Goal: Task Accomplishment & Management: Manage account settings

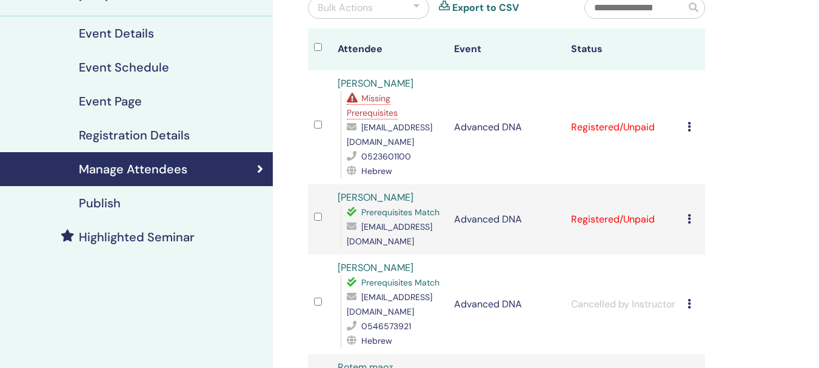
scroll to position [128, 0]
click at [690, 126] on icon at bounding box center [689, 127] width 4 height 10
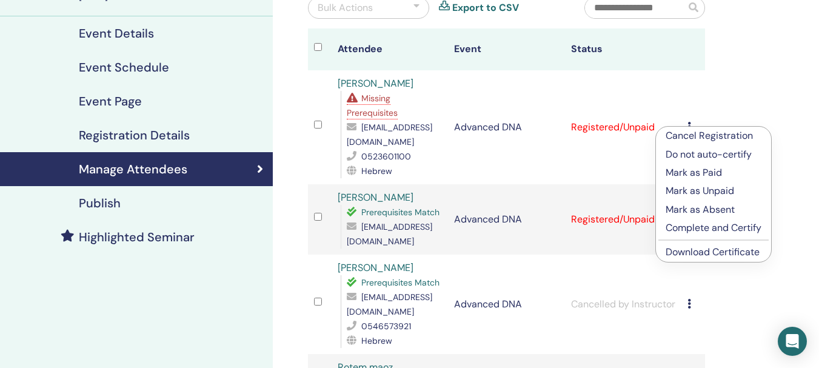
click at [688, 225] on p "Complete and Certify" at bounding box center [713, 228] width 96 height 15
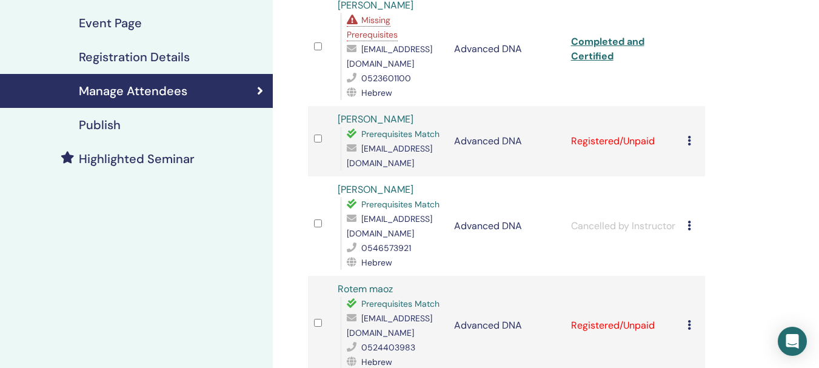
scroll to position [212, 0]
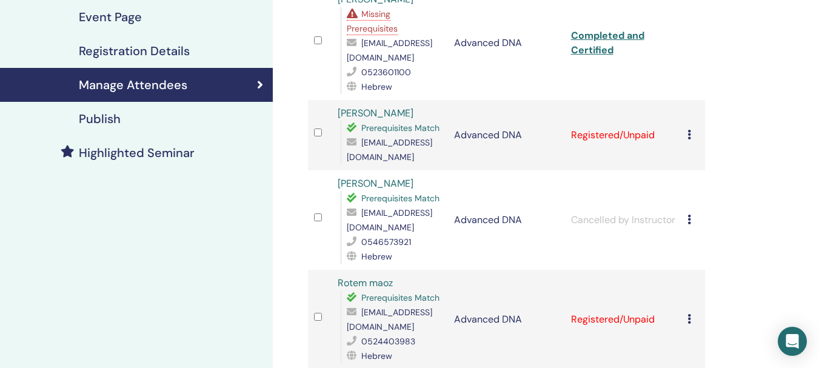
click at [688, 133] on icon at bounding box center [689, 135] width 4 height 10
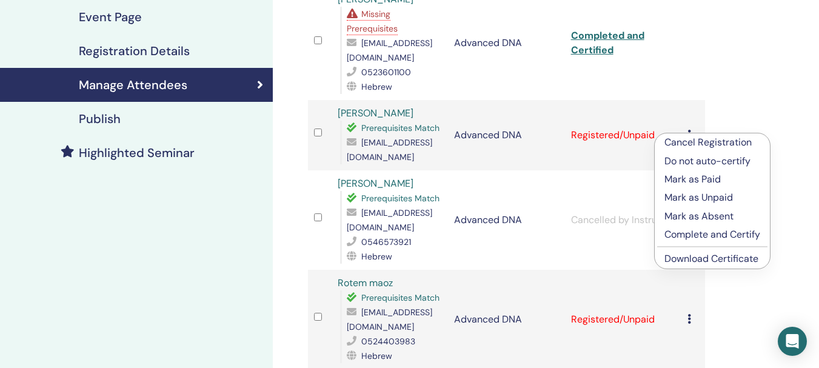
click at [682, 229] on p "Complete and Certify" at bounding box center [712, 234] width 96 height 15
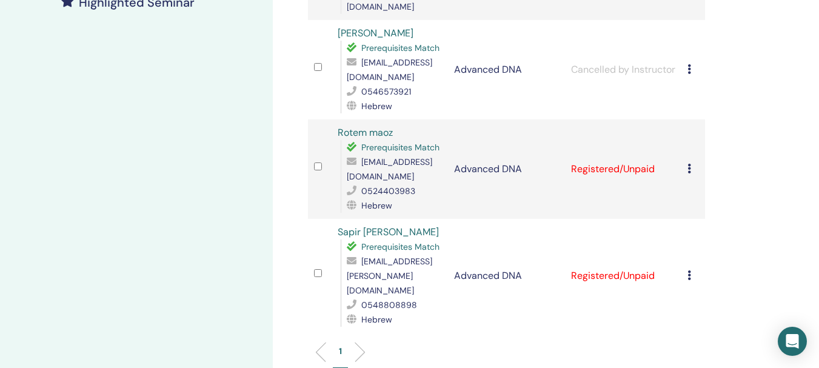
scroll to position [379, 0]
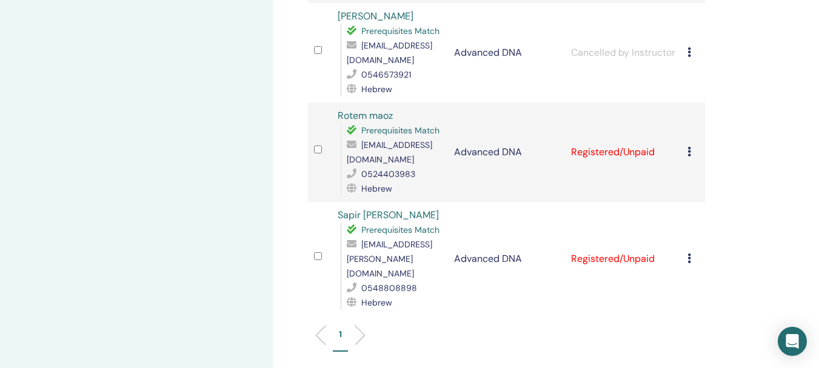
click at [688, 153] on icon at bounding box center [689, 152] width 4 height 10
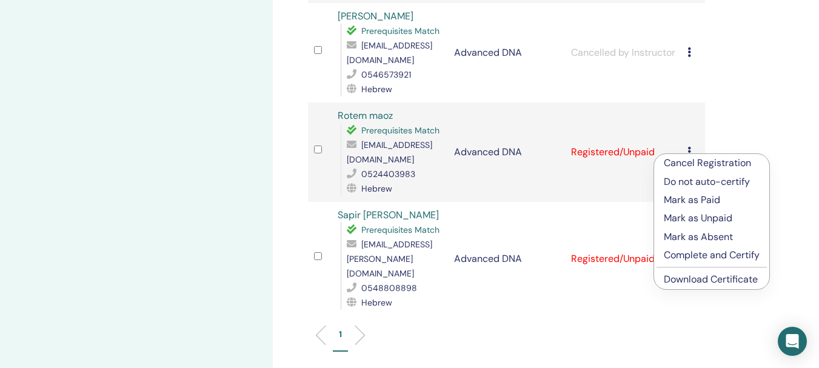
click at [687, 256] on p "Complete and Certify" at bounding box center [712, 255] width 96 height 15
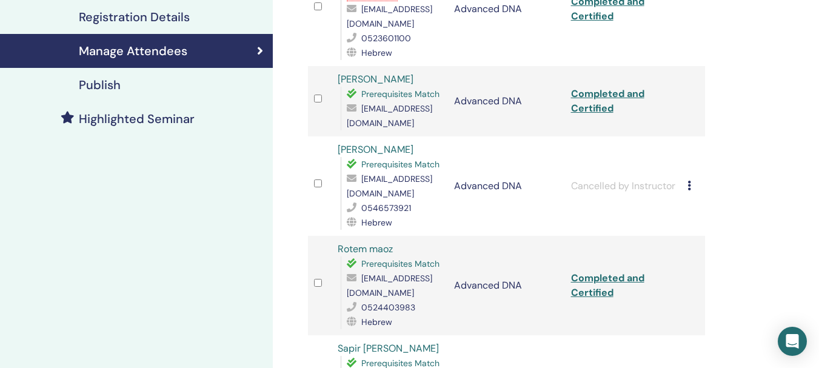
scroll to position [288, 0]
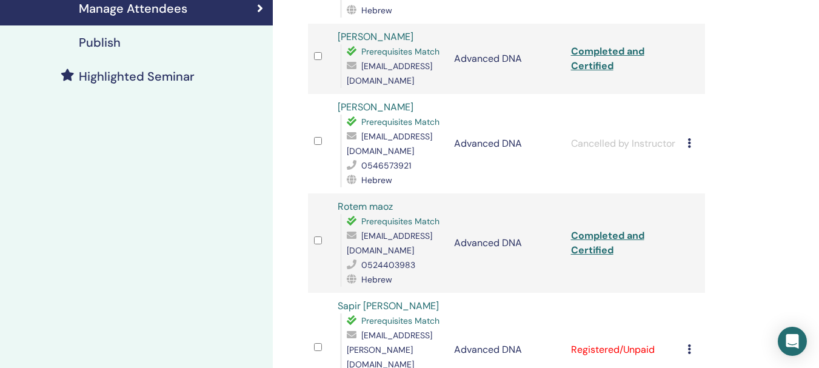
click at [690, 344] on icon at bounding box center [689, 349] width 4 height 10
click at [767, 42] on div "Manage Attendees Bulk Actions Export to CSV Attendee Event Status ליאב חרבי Mis…" at bounding box center [546, 187] width 546 height 874
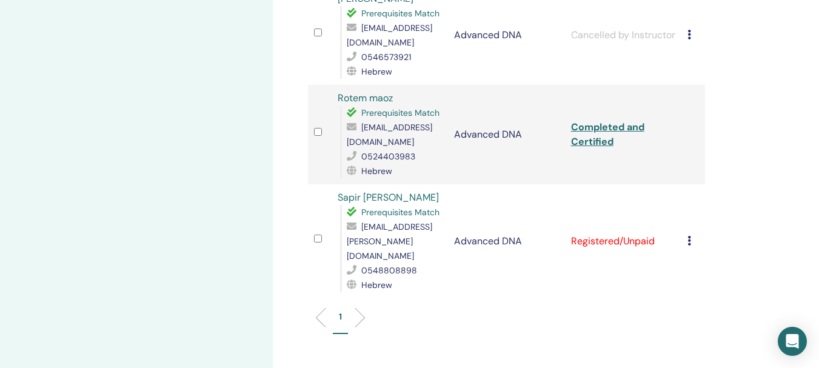
click at [688, 236] on icon at bounding box center [689, 241] width 4 height 10
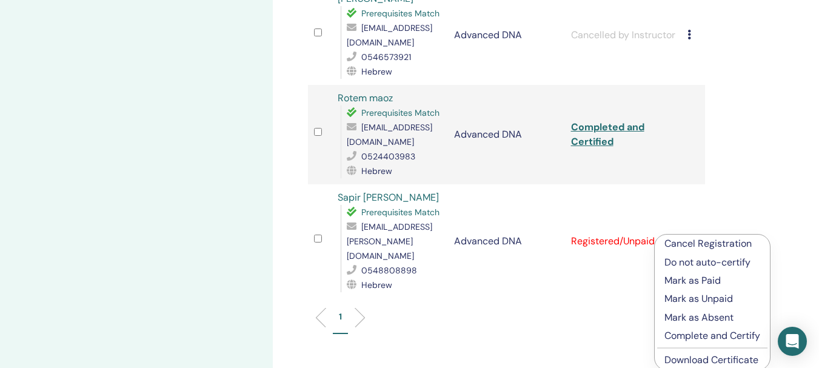
click at [691, 335] on p "Complete and Certify" at bounding box center [712, 335] width 96 height 15
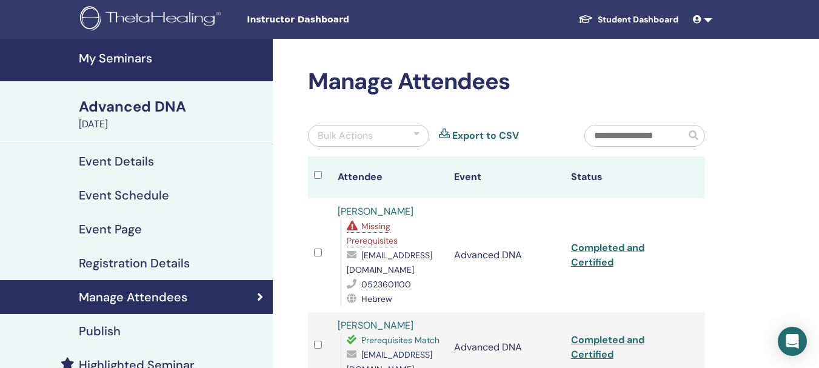
click at [140, 58] on h4 "My Seminars" at bounding box center [172, 58] width 187 height 15
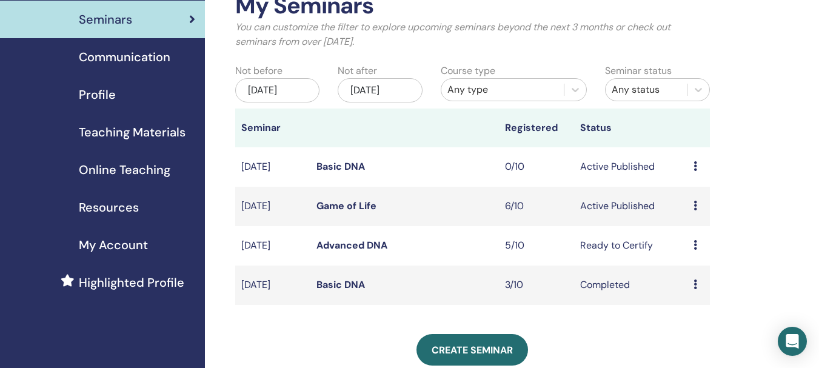
scroll to position [78, 0]
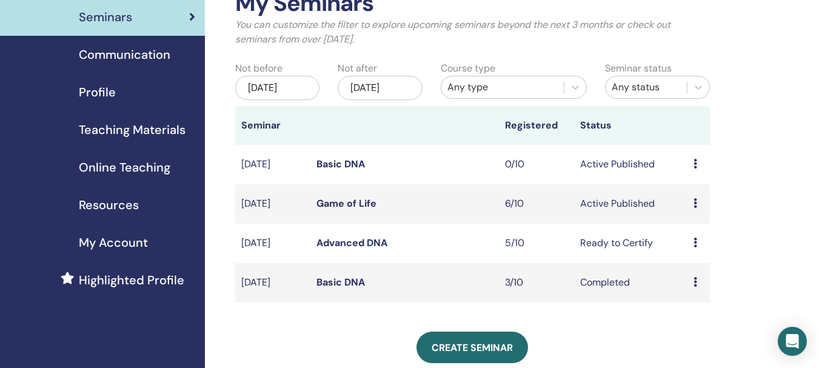
click at [359, 204] on link "Game of Life" at bounding box center [346, 203] width 60 height 13
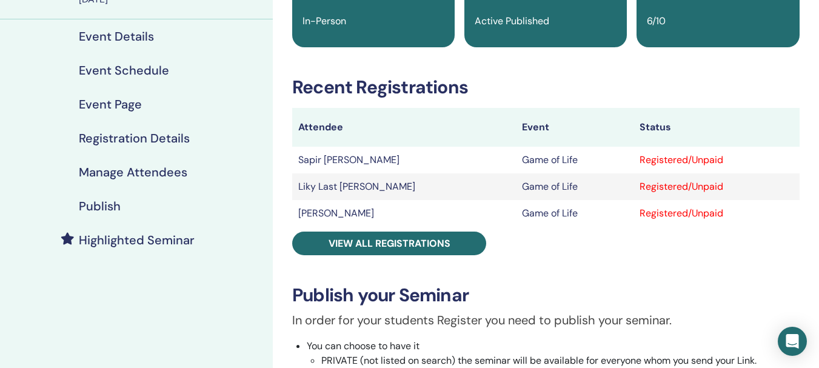
scroll to position [138, 0]
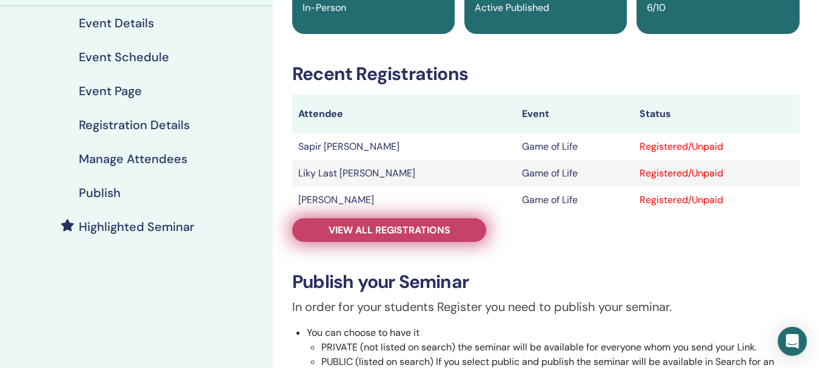
click at [459, 235] on link "View all registrations" at bounding box center [389, 230] width 194 height 24
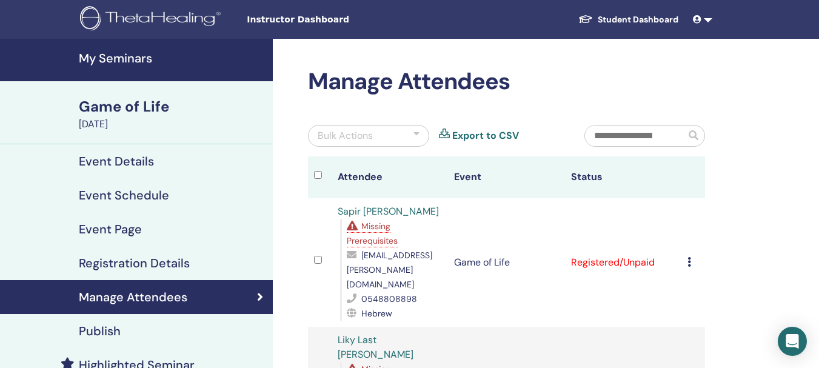
click at [134, 53] on h4 "My Seminars" at bounding box center [172, 58] width 187 height 15
